Goal: Find specific page/section: Find specific page/section

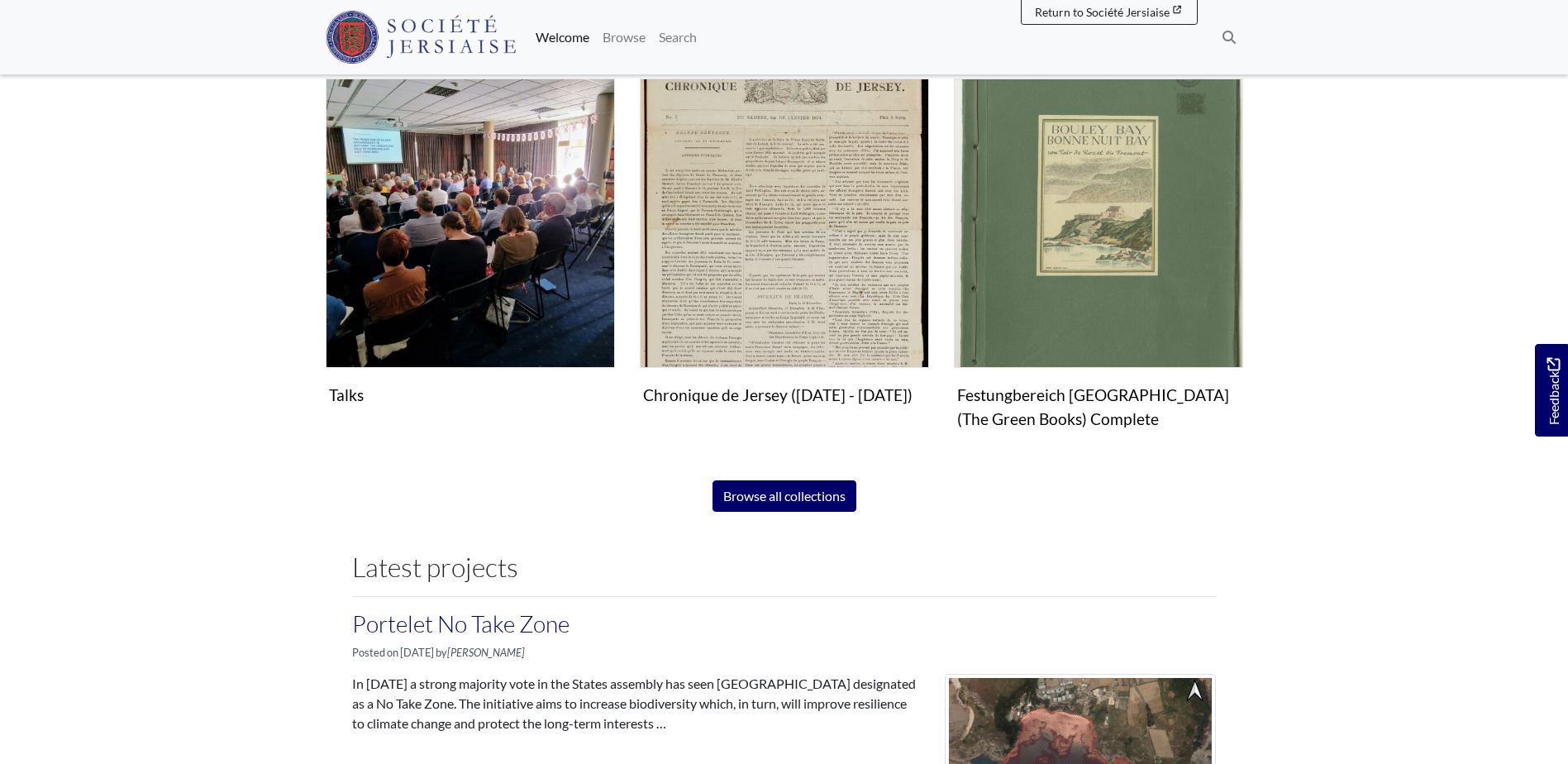
scroll to position [1158, 0]
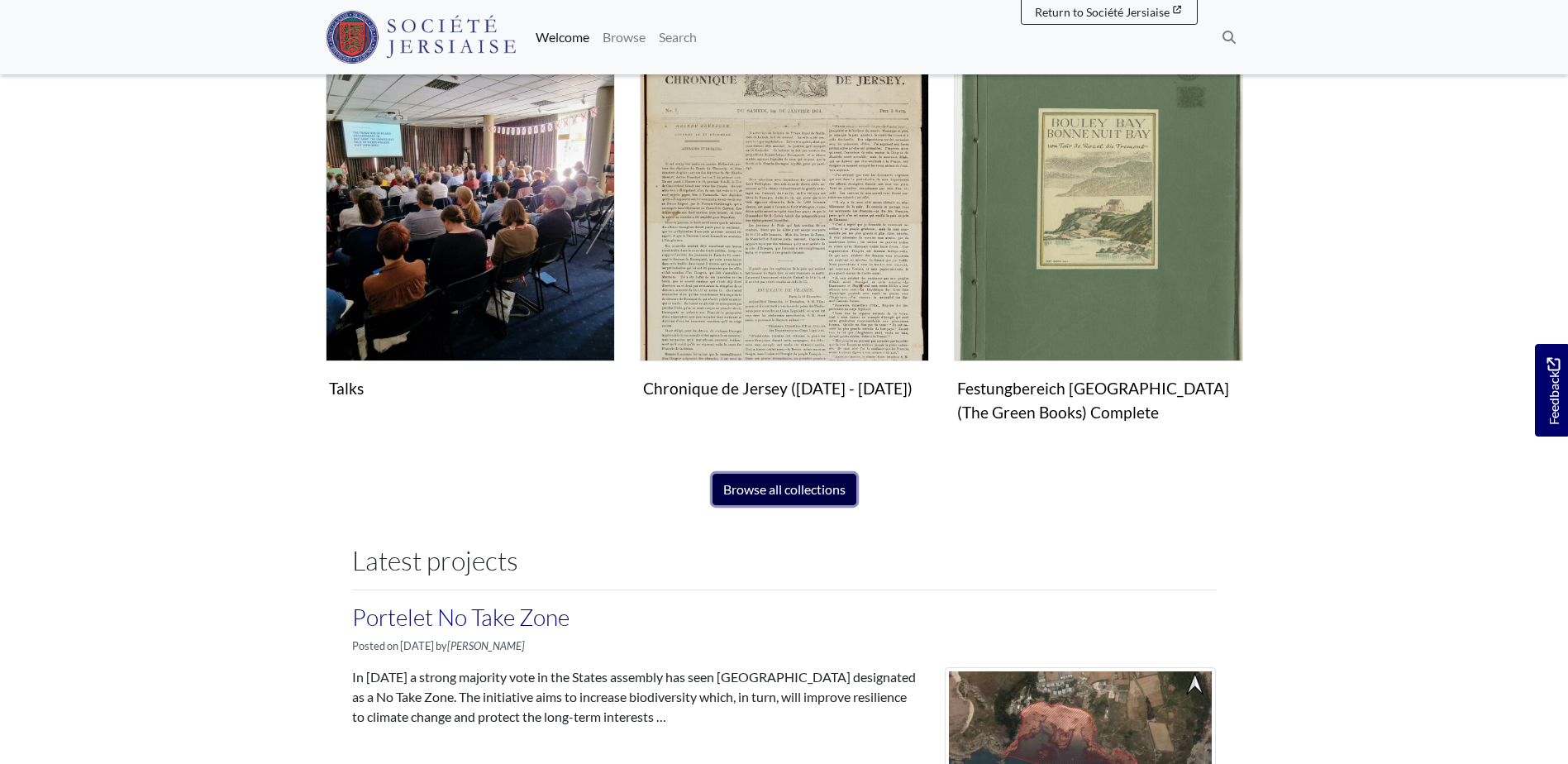
click at [756, 485] on link "Browse all collections" at bounding box center [785, 490] width 144 height 31
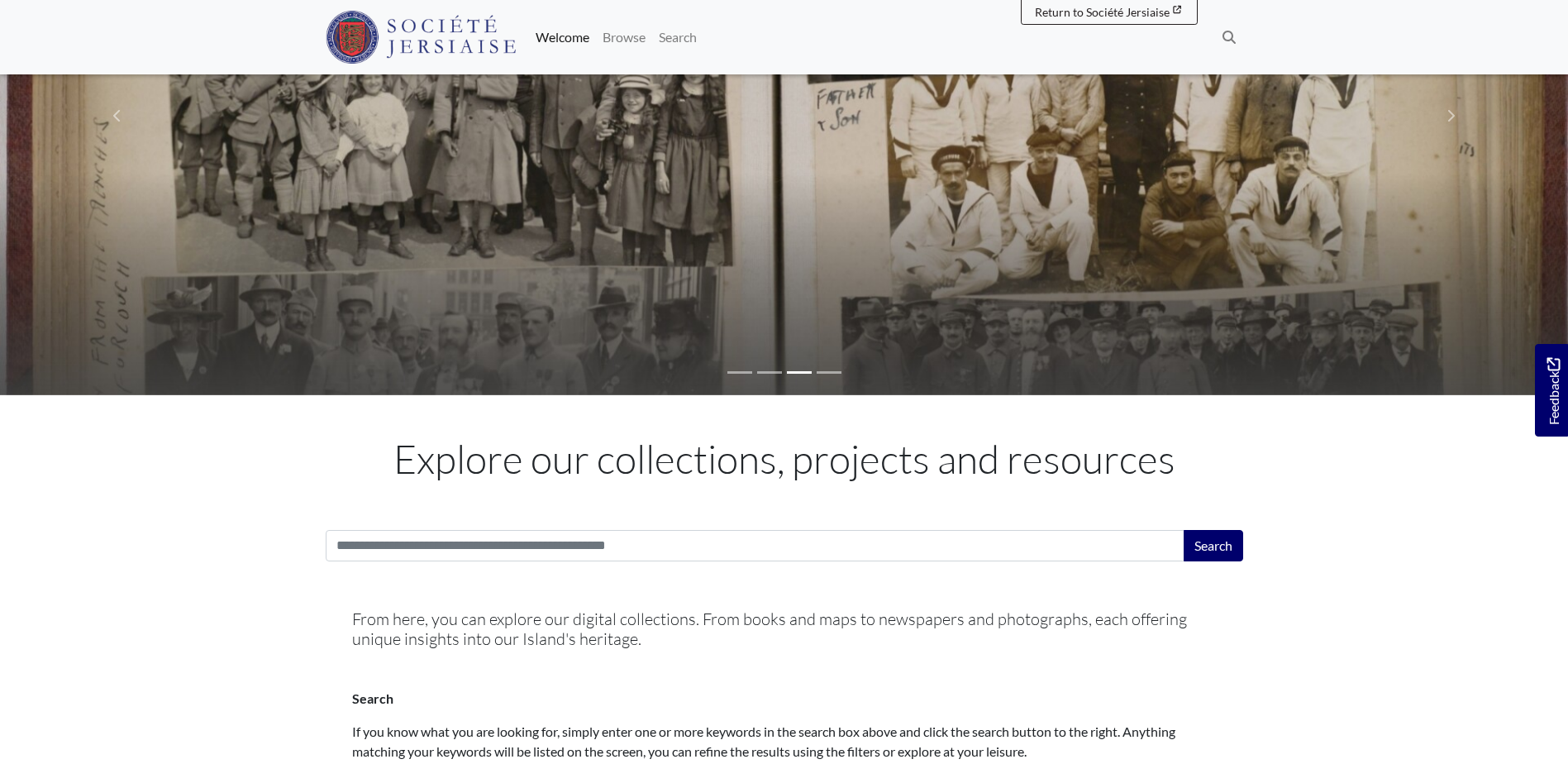
scroll to position [0, 0]
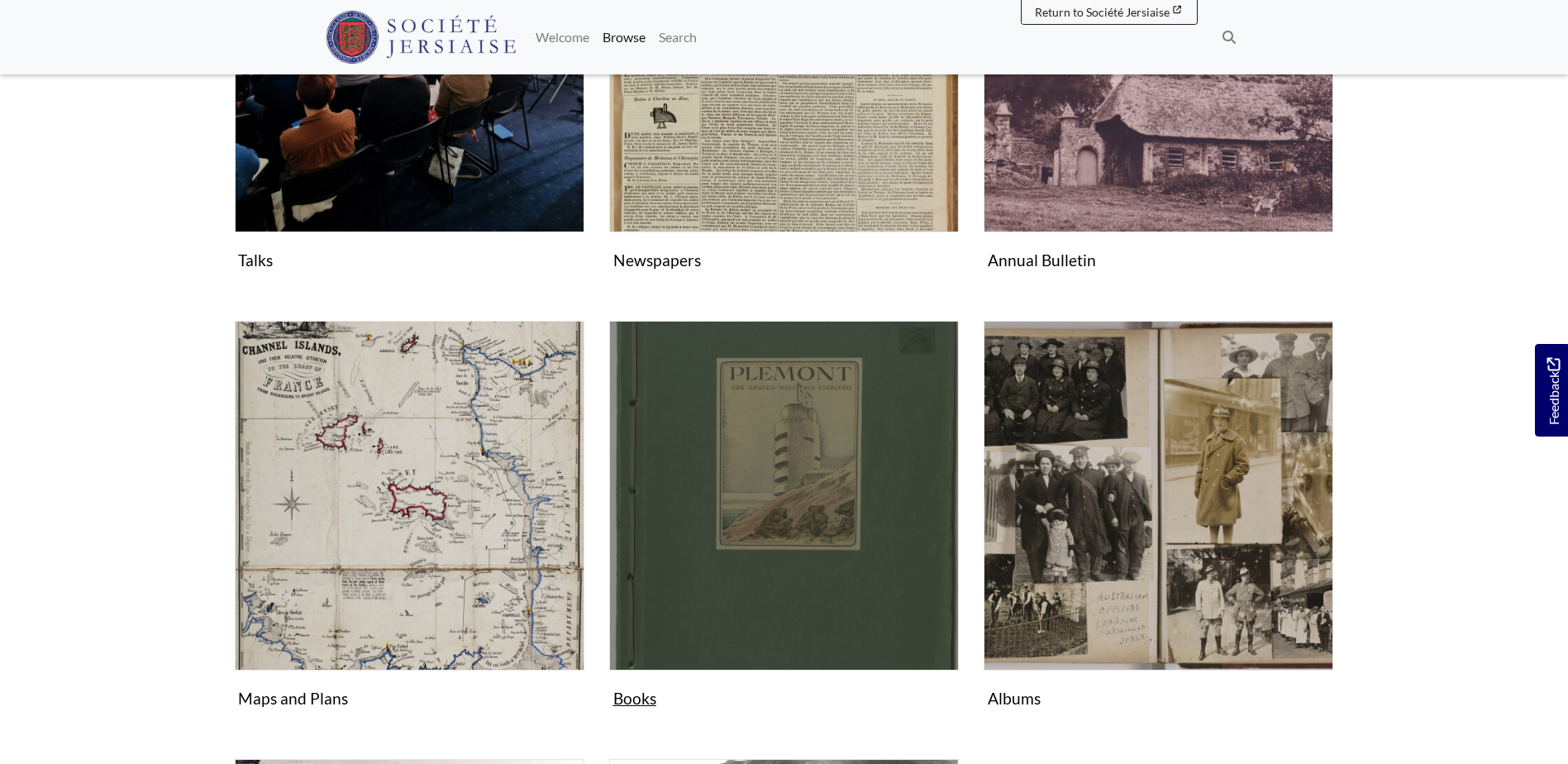
scroll to position [497, 0]
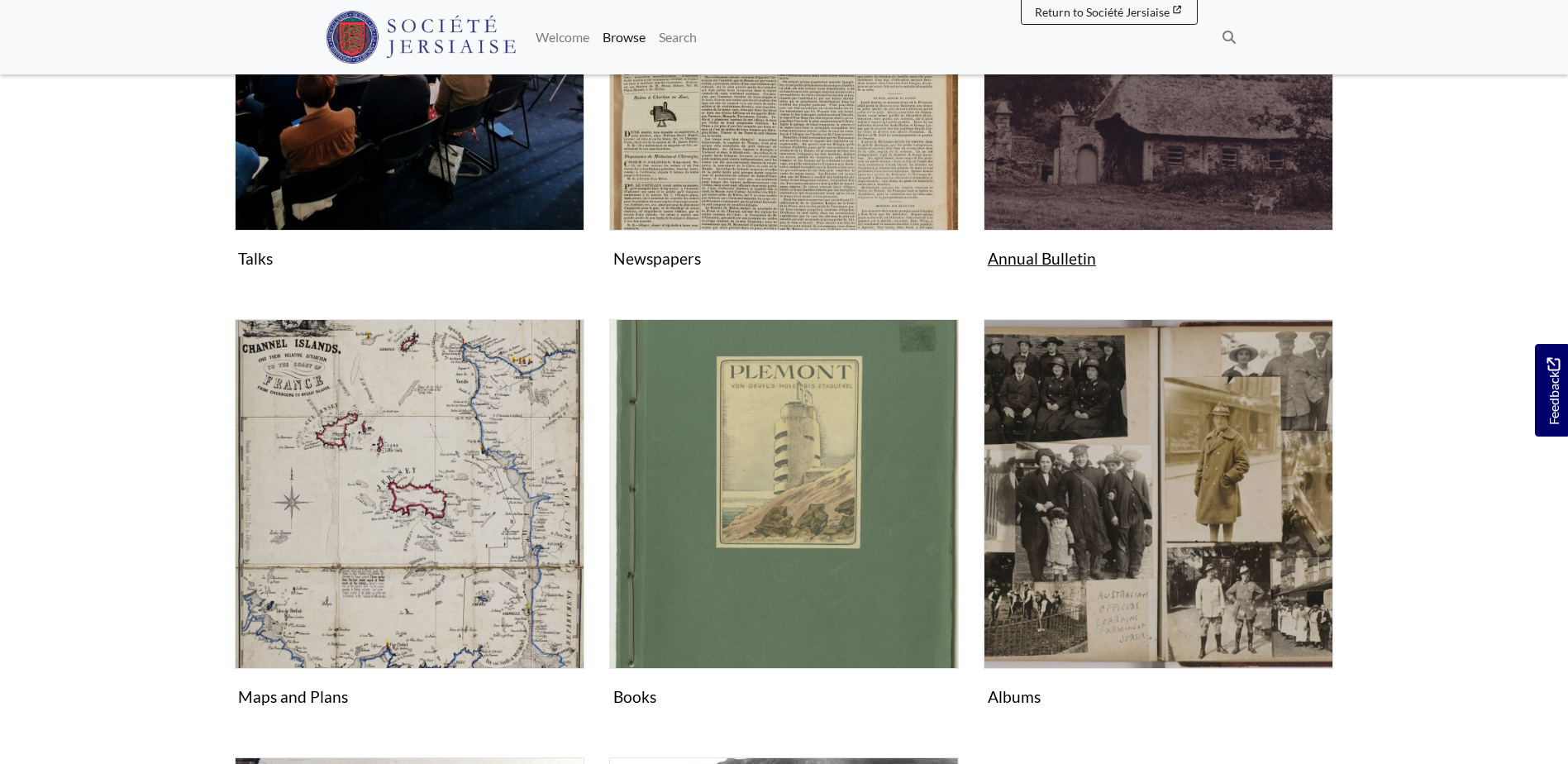
click at [1174, 180] on img "Subcollection" at bounding box center [1159, 55] width 350 height 350
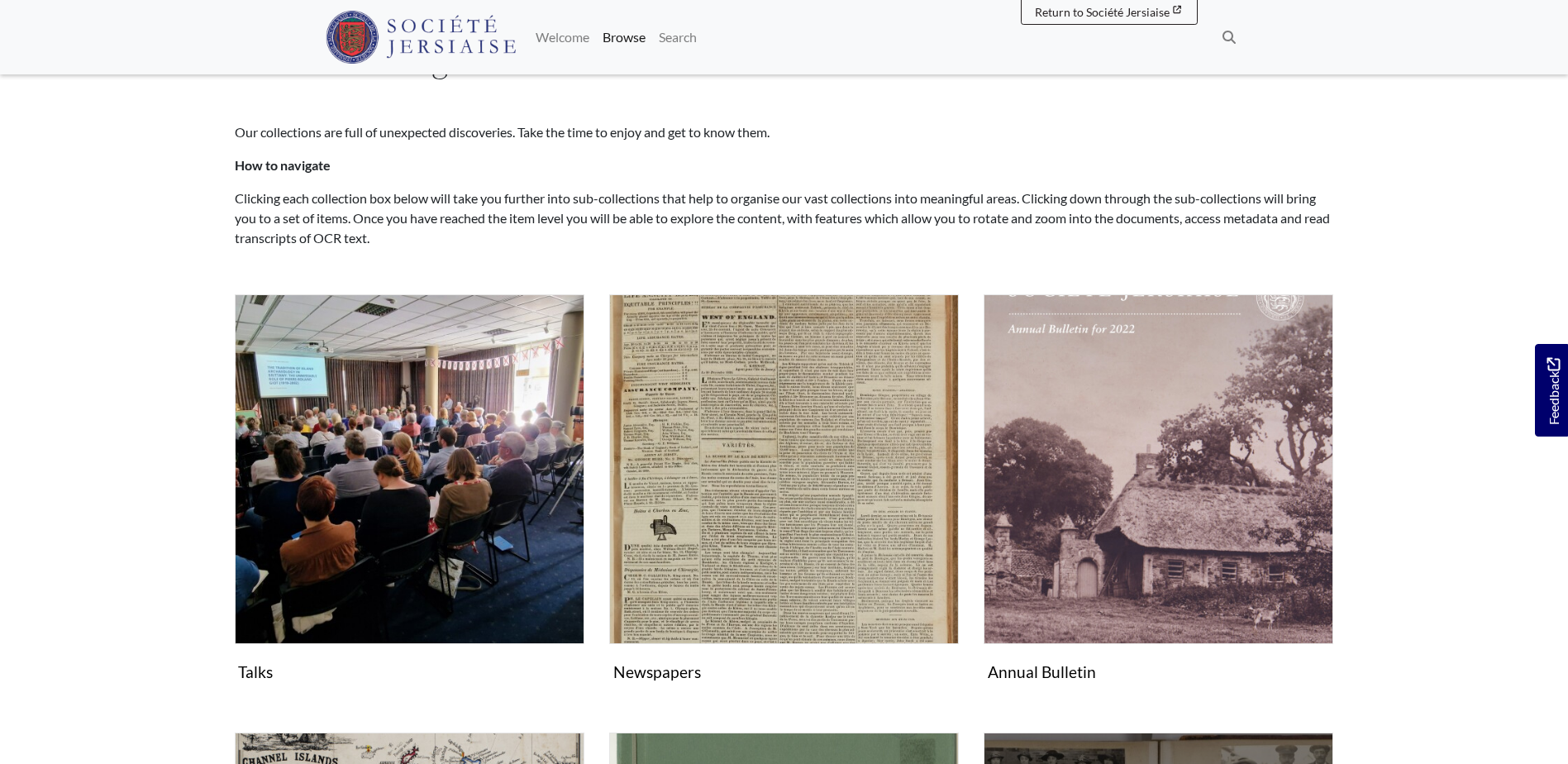
scroll to position [0, 0]
